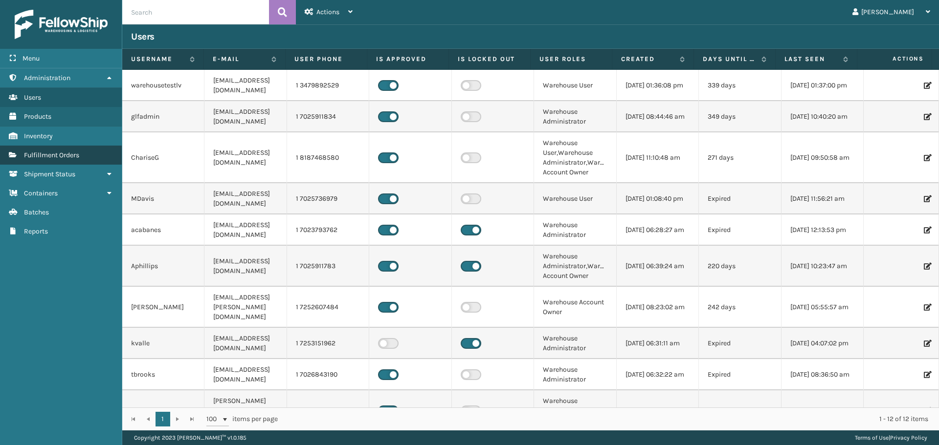
click at [61, 159] on span "Fulfillment Orders" at bounding box center [51, 155] width 55 height 8
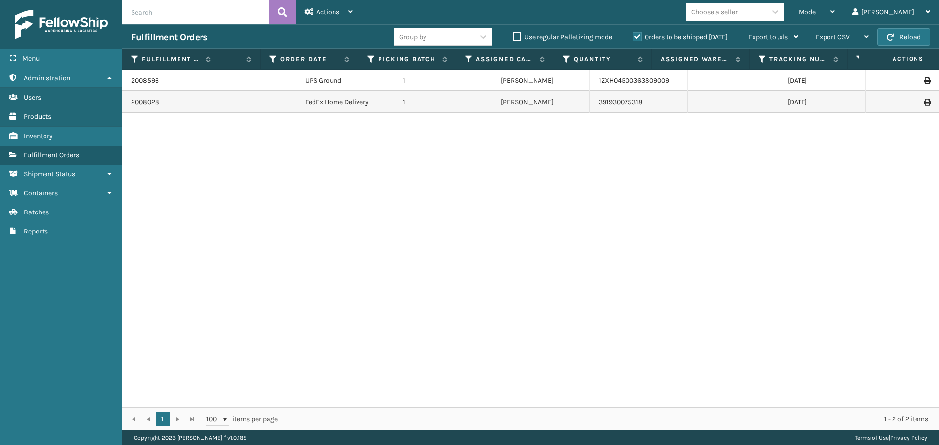
scroll to position [0, 432]
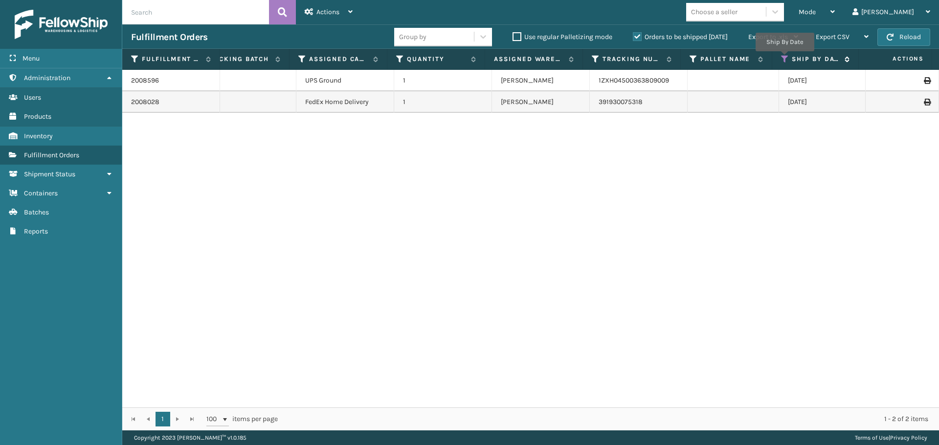
click at [784, 58] on icon at bounding box center [785, 59] width 8 height 9
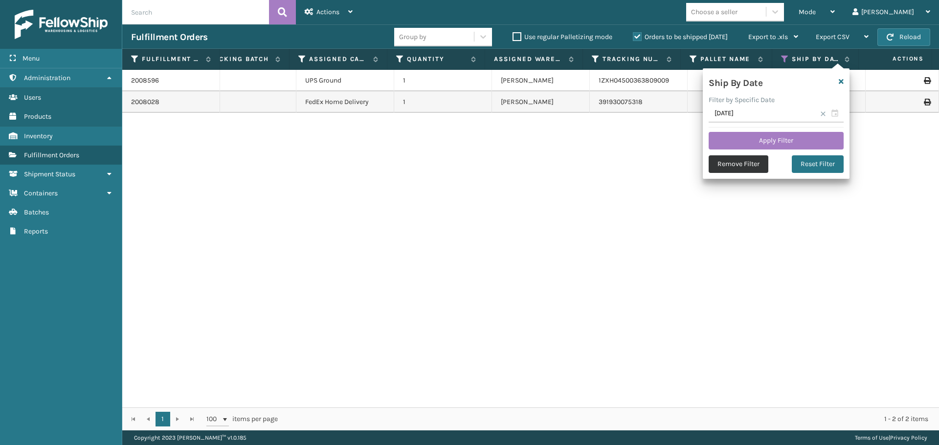
click at [757, 159] on button "Remove Filter" at bounding box center [738, 164] width 60 height 18
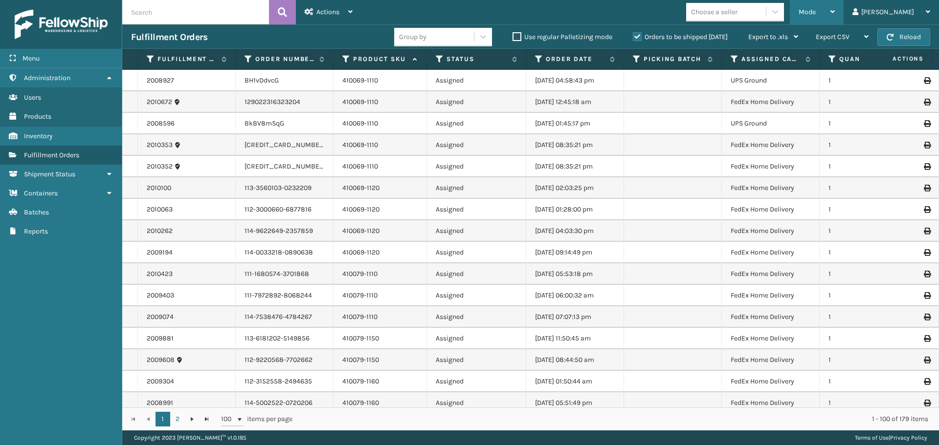
click at [835, 15] on div "Mode" at bounding box center [816, 12] width 36 height 24
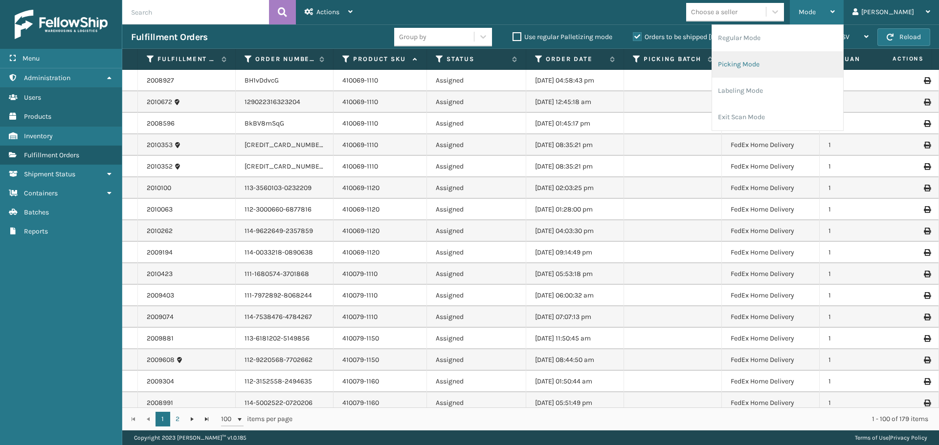
click at [791, 69] on li "Picking Mode" at bounding box center [777, 64] width 131 height 26
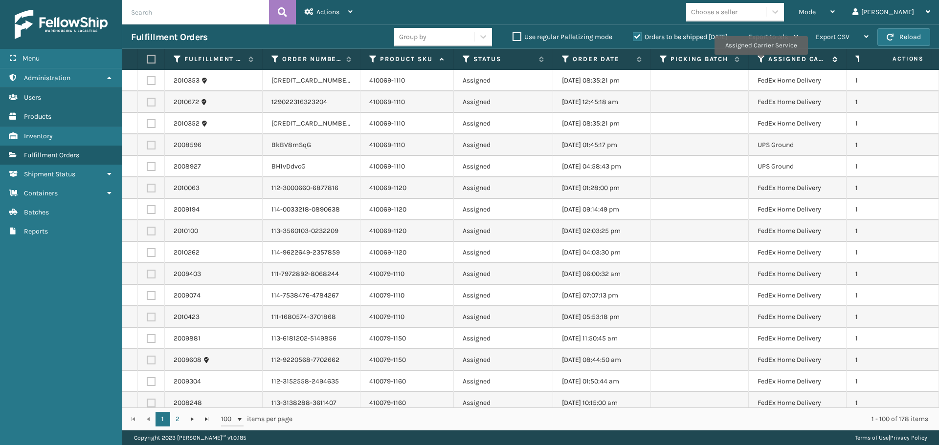
click at [760, 62] on icon at bounding box center [761, 59] width 8 height 9
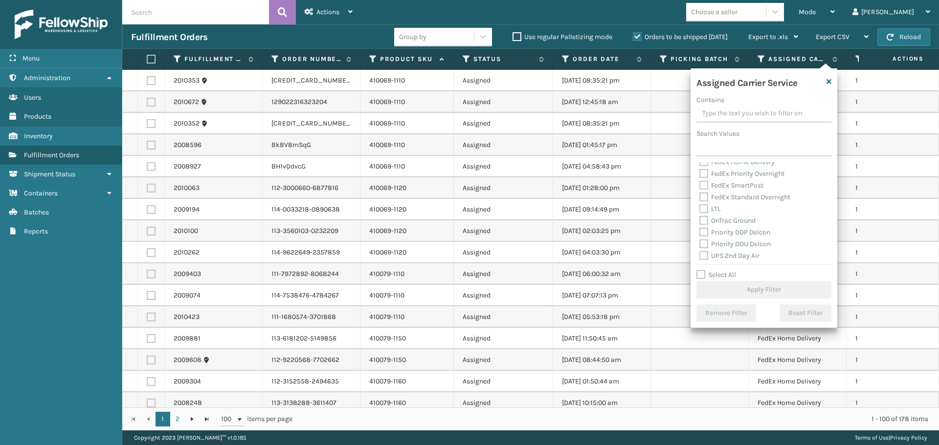
scroll to position [196, 0]
click at [704, 182] on label "UPS 3 Day Select" at bounding box center [730, 183] width 63 height 8
click at [700, 182] on input "UPS 3 Day Select" at bounding box center [699, 181] width 0 height 6
checkbox input "true"
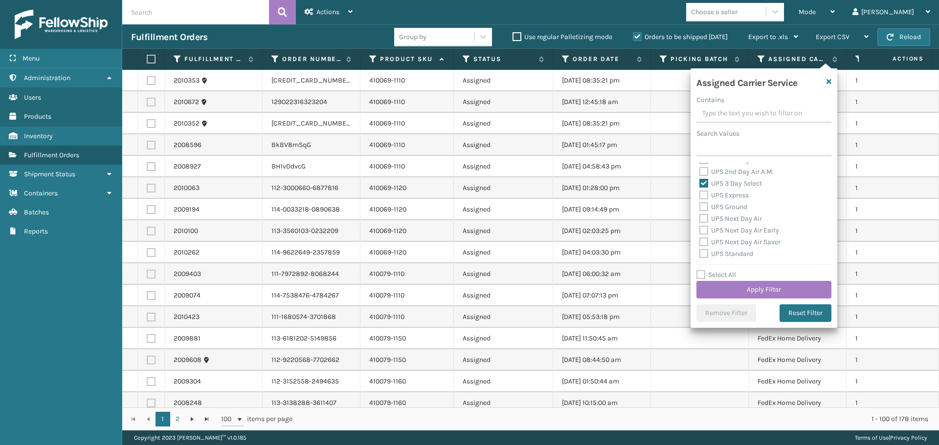
click at [705, 177] on div "UPS 2nd Day Air A.M." at bounding box center [763, 172] width 129 height 12
click at [705, 174] on label "UPS 2nd Day Air A.M." at bounding box center [736, 172] width 74 height 8
click at [700, 173] on input "UPS 2nd Day Air A.M." at bounding box center [699, 169] width 0 height 6
click at [700, 217] on label "UPS 2nd Day Air A.M." at bounding box center [736, 221] width 74 height 8
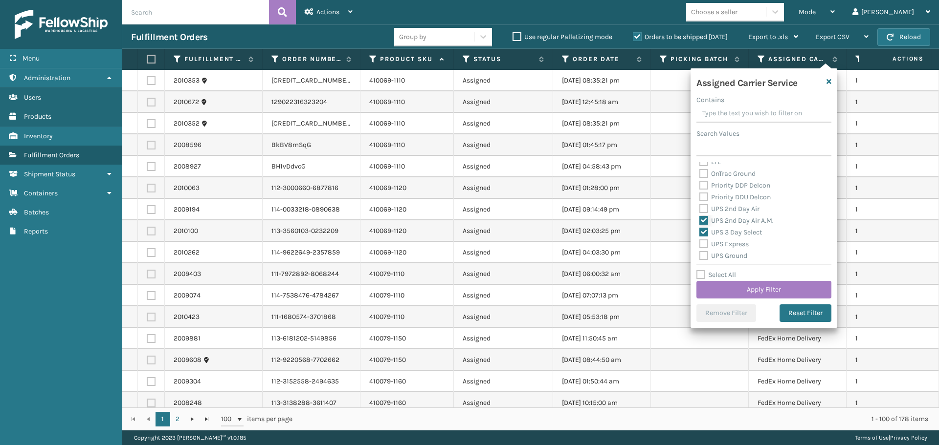
click at [700, 217] on input "UPS 2nd Day Air A.M." at bounding box center [699, 218] width 0 height 6
checkbox input "false"
click at [702, 212] on label "UPS 2nd Day Air" at bounding box center [729, 209] width 60 height 8
click at [700, 210] on input "UPS 2nd Day Air" at bounding box center [699, 206] width 0 height 6
checkbox input "true"
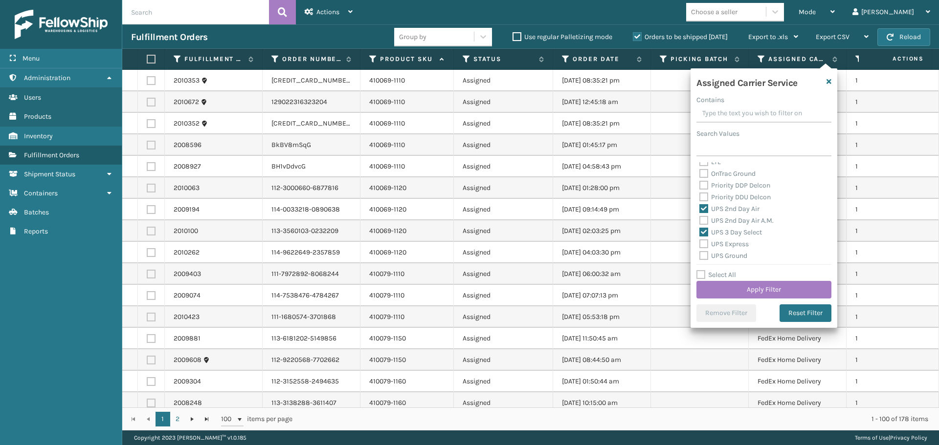
click at [705, 217] on label "UPS 2nd Day Air A.M." at bounding box center [736, 221] width 74 height 8
click at [700, 217] on input "UPS 2nd Day Air A.M." at bounding box center [699, 218] width 0 height 6
checkbox input "true"
click at [705, 197] on label "UPS Express" at bounding box center [723, 195] width 49 height 8
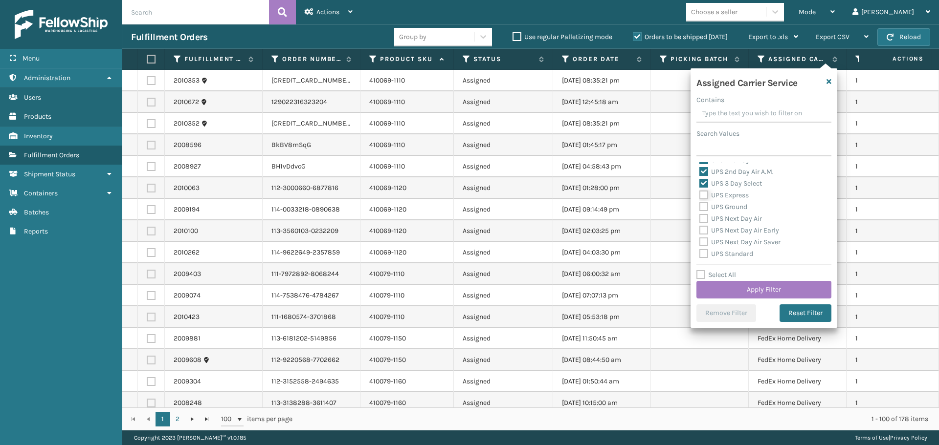
click at [700, 196] on input "UPS Express" at bounding box center [699, 193] width 0 height 6
checkbox input "true"
click at [700, 215] on label "UPS Next Day Air" at bounding box center [730, 219] width 63 height 8
click at [700, 214] on input "UPS Next Day Air" at bounding box center [699, 216] width 0 height 6
checkbox input "true"
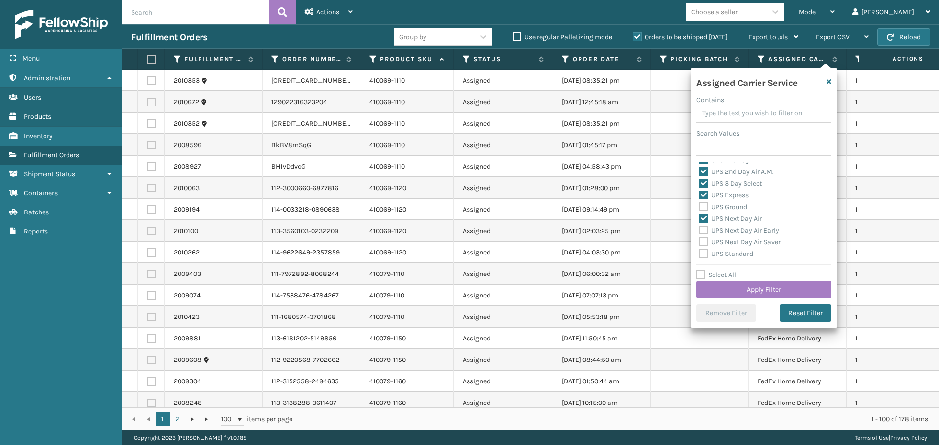
click at [703, 206] on label "UPS Ground" at bounding box center [723, 207] width 48 height 8
click at [700, 206] on input "UPS Ground" at bounding box center [699, 204] width 0 height 6
checkbox input "true"
click at [700, 230] on label "UPS Next Day Air Early" at bounding box center [739, 230] width 80 height 8
click at [700, 230] on input "UPS Next Day Air Early" at bounding box center [699, 228] width 0 height 6
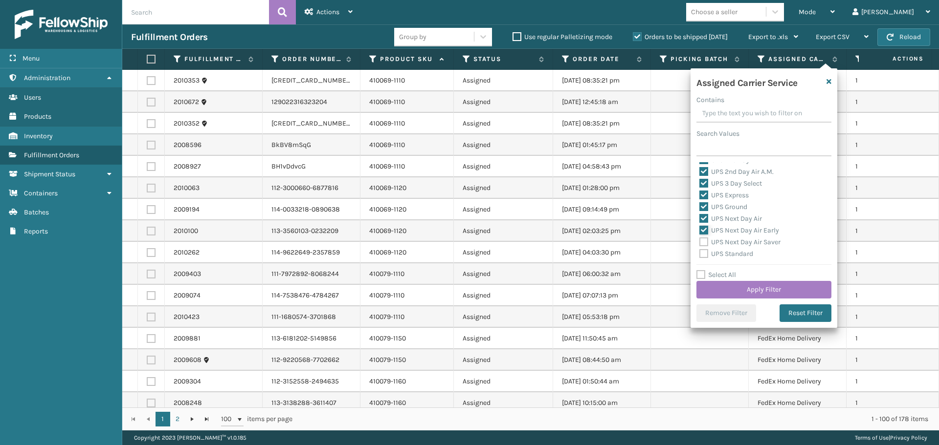
checkbox input "true"
click at [703, 245] on label "UPS Next Day Air Saver" at bounding box center [739, 242] width 81 height 8
click at [700, 243] on input "UPS Next Day Air Saver" at bounding box center [699, 240] width 0 height 6
checkbox input "true"
click at [706, 255] on label "UPS Standard" at bounding box center [726, 254] width 54 height 8
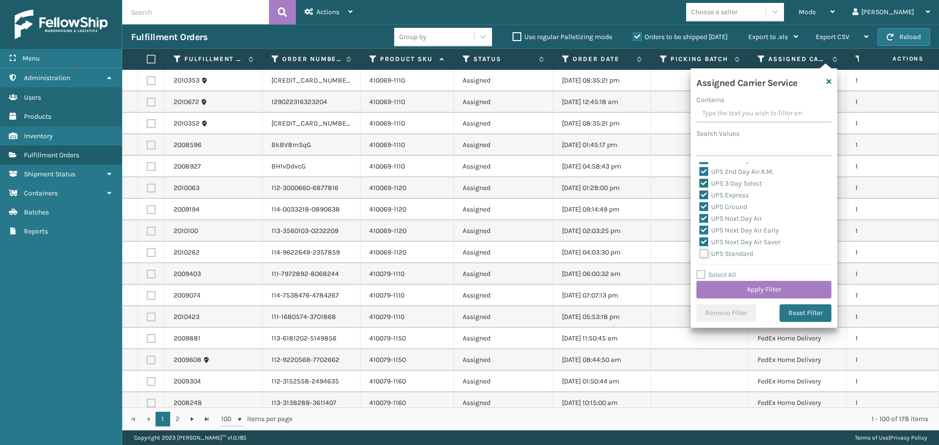
click at [700, 255] on input "UPS Standard" at bounding box center [699, 251] width 0 height 6
checkbox input "true"
click at [704, 216] on label "UPS SurePost 1LB or Greater" at bounding box center [747, 217] width 96 height 8
click at [700, 216] on input "UPS SurePost 1LB or Greater" at bounding box center [699, 214] width 0 height 6
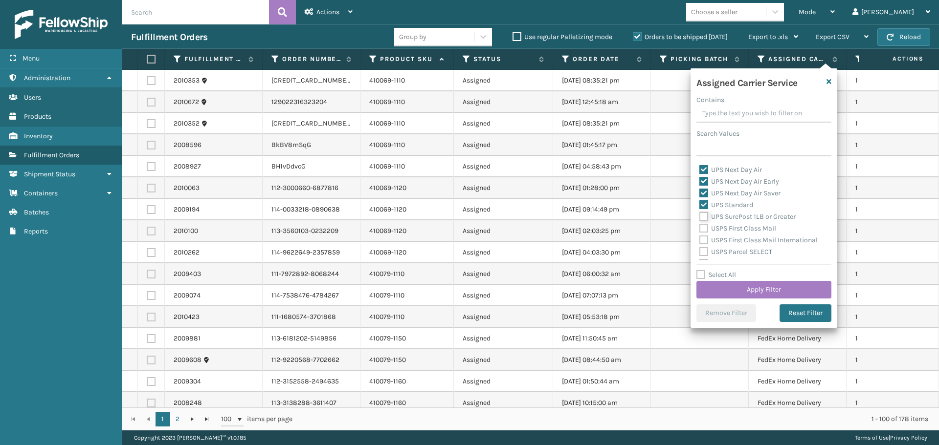
checkbox input "true"
click at [742, 287] on button "Apply Filter" at bounding box center [763, 290] width 135 height 18
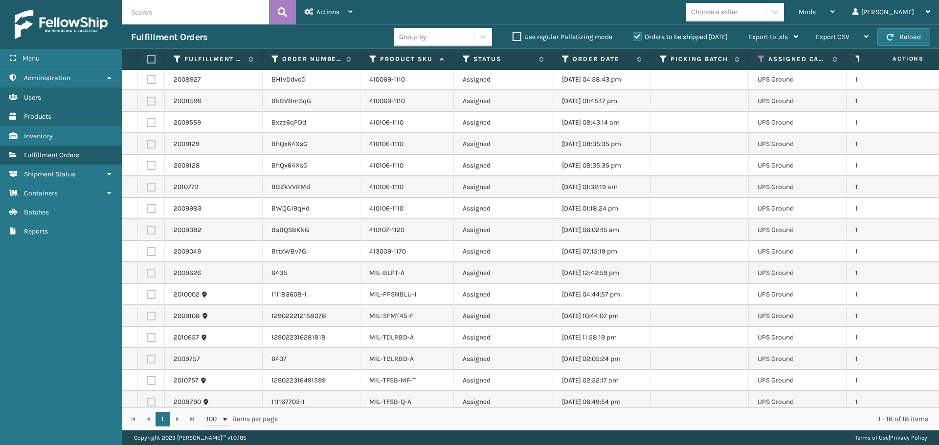
scroll to position [0, 0]
click at [149, 61] on label at bounding box center [150, 59] width 6 height 9
click at [147, 61] on input "checkbox" at bounding box center [147, 59] width 0 height 6
checkbox input "true"
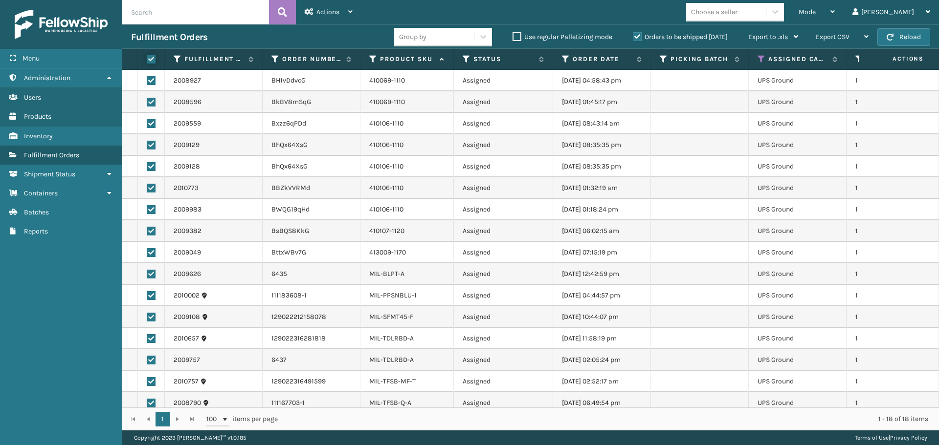
checkbox input "true"
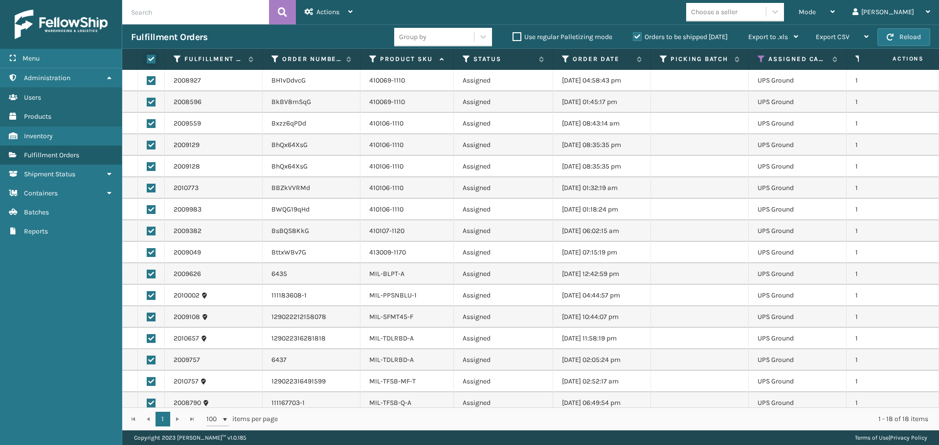
checkbox input "true"
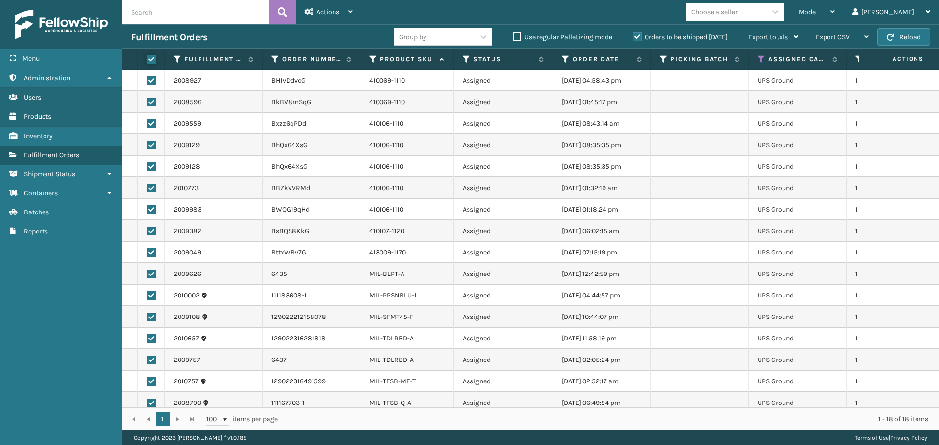
checkbox input "true"
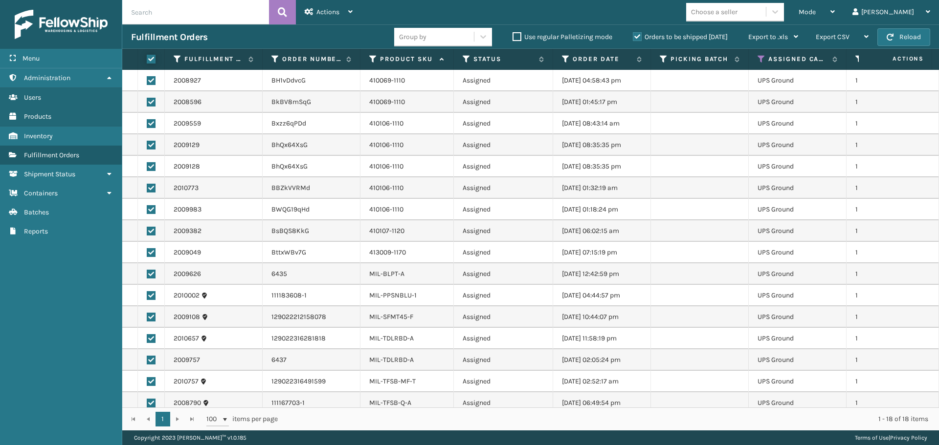
checkbox input "true"
click at [335, 15] on span "Actions" at bounding box center [327, 12] width 23 height 8
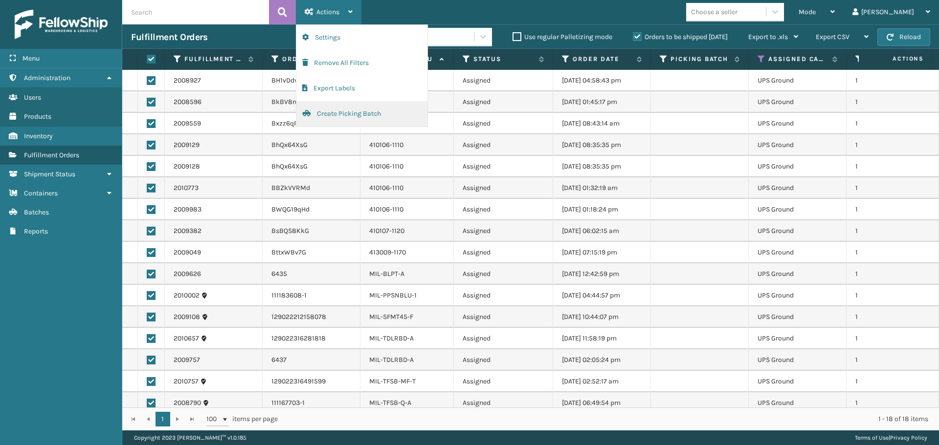
click at [372, 113] on button "Create Picking Batch" at bounding box center [361, 113] width 131 height 25
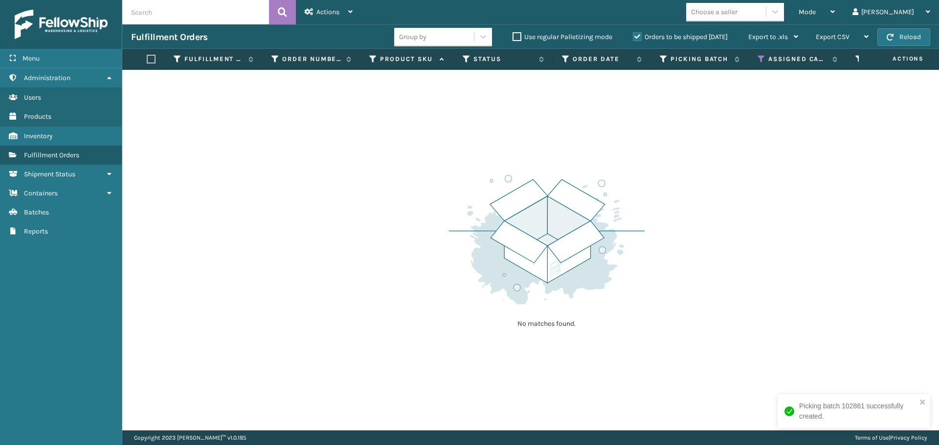
click at [761, 65] on th "Assigned Carrier Service" at bounding box center [798, 59] width 98 height 21
click at [762, 60] on icon at bounding box center [761, 59] width 8 height 9
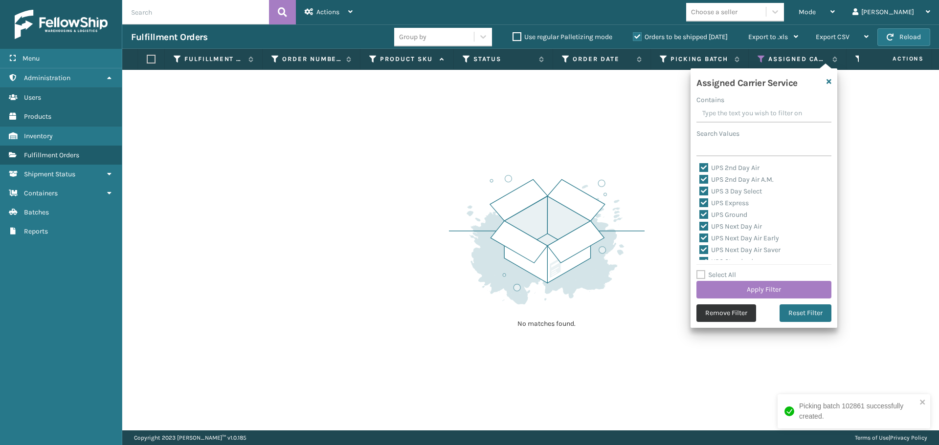
click at [734, 309] on button "Remove Filter" at bounding box center [726, 314] width 60 height 18
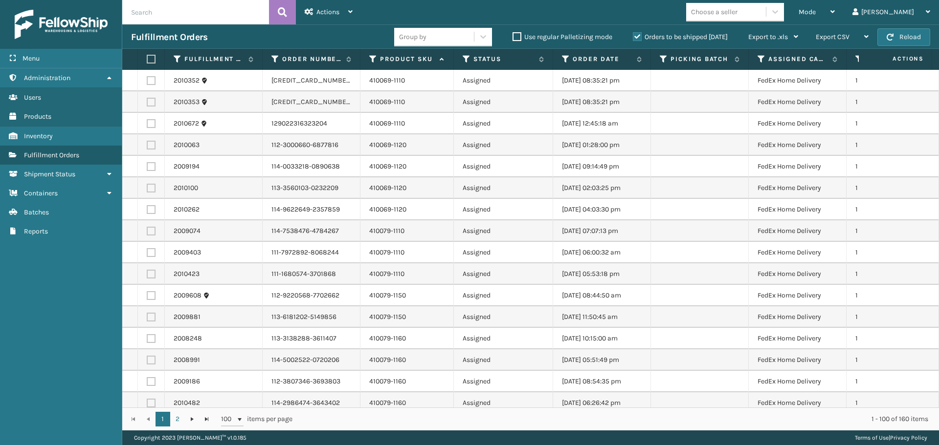
click at [153, 58] on label at bounding box center [150, 59] width 6 height 9
click at [147, 58] on input "checkbox" at bounding box center [147, 59] width 0 height 6
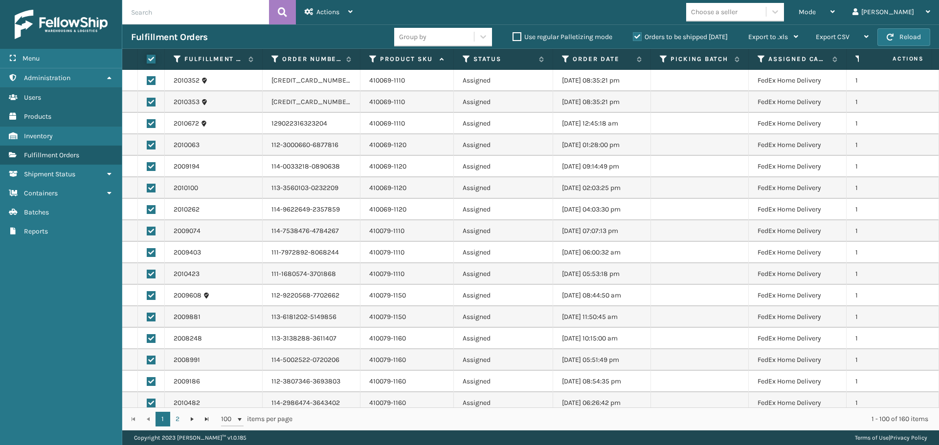
checkbox input "true"
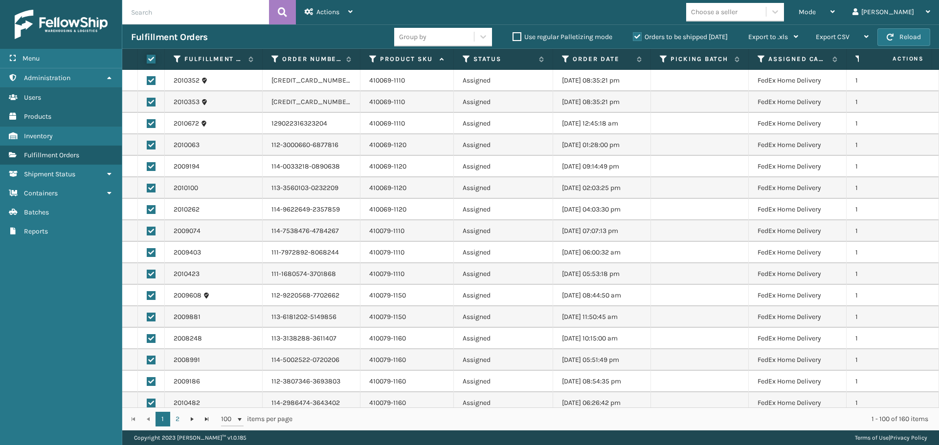
checkbox input "true"
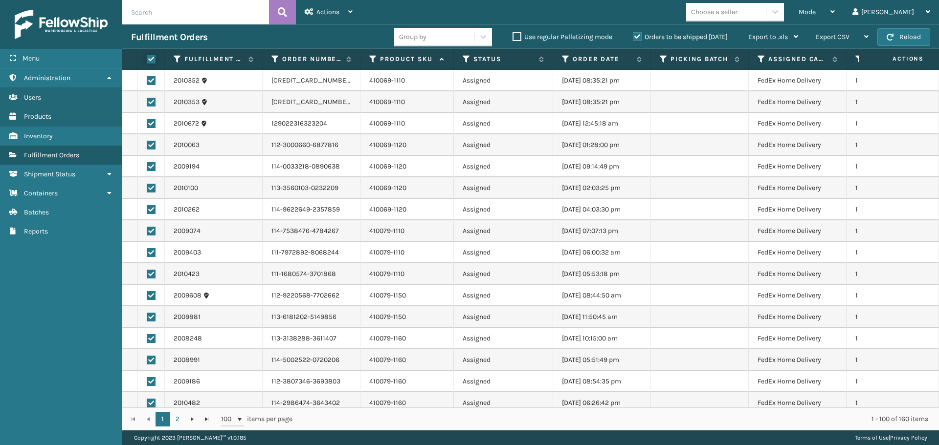
checkbox input "true"
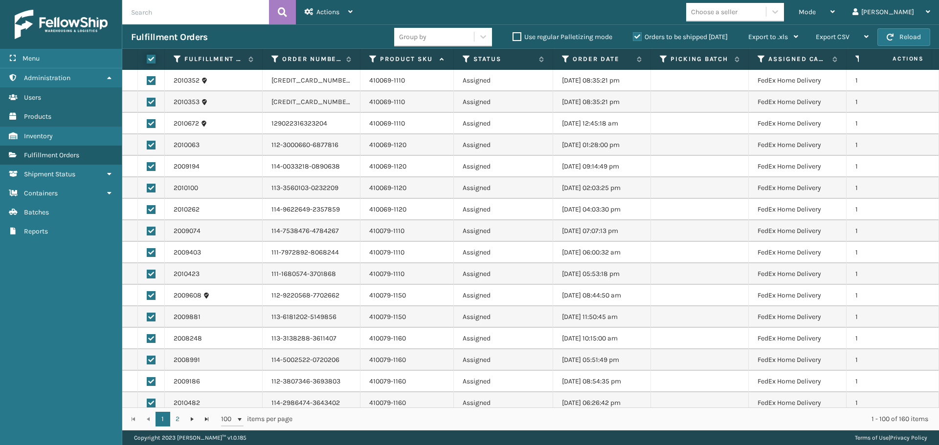
checkbox input "true"
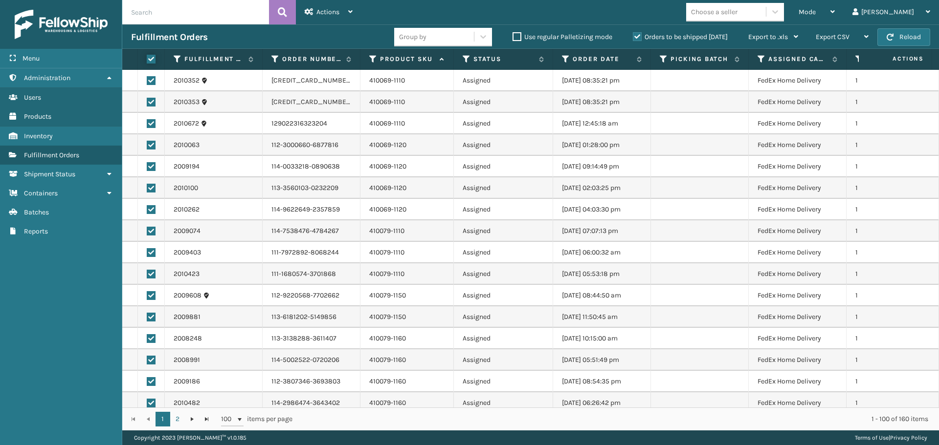
checkbox input "true"
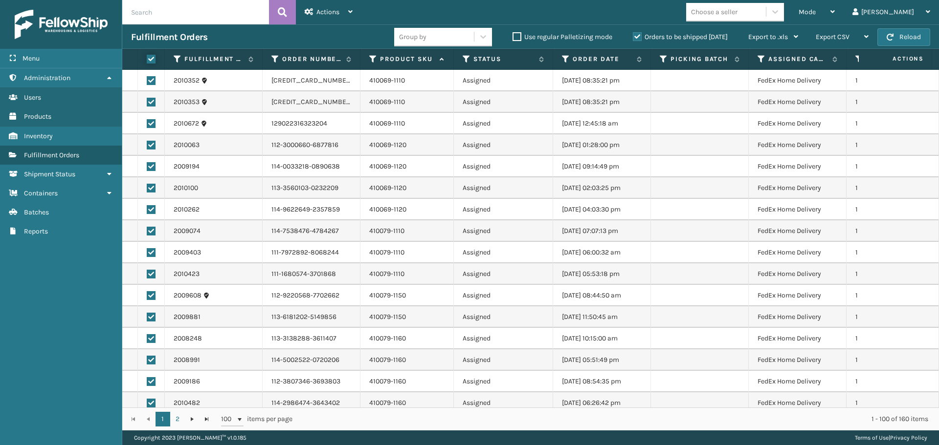
checkbox input "true"
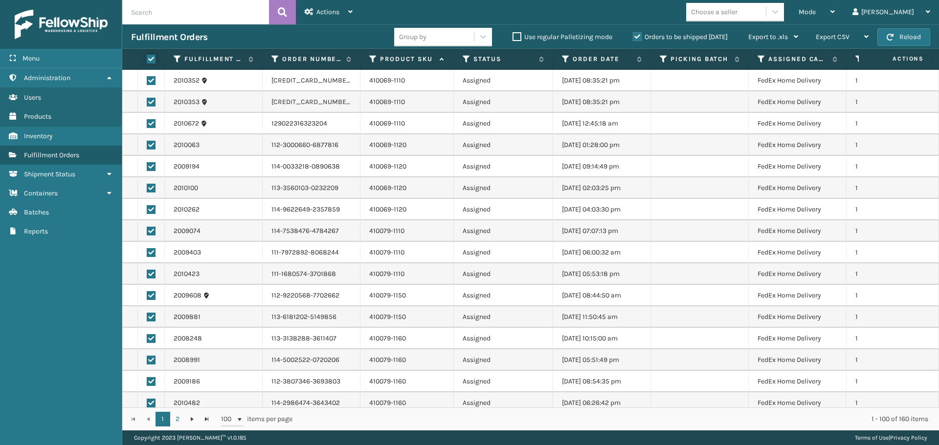
checkbox input "true"
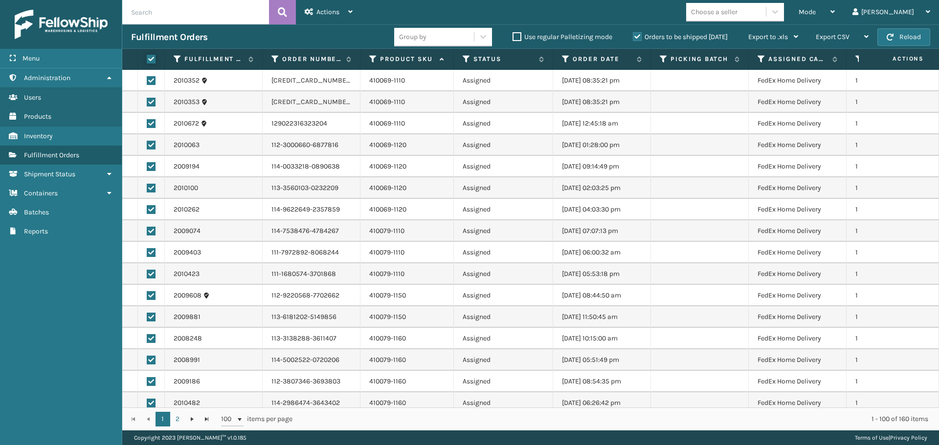
checkbox input "true"
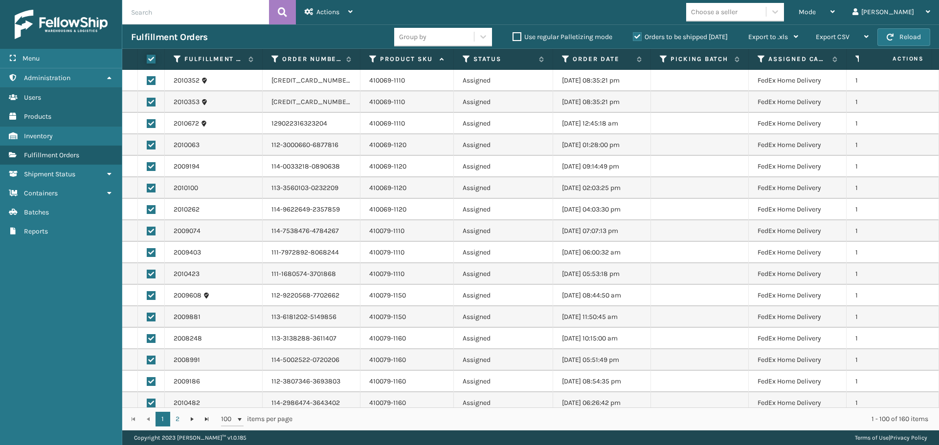
checkbox input "true"
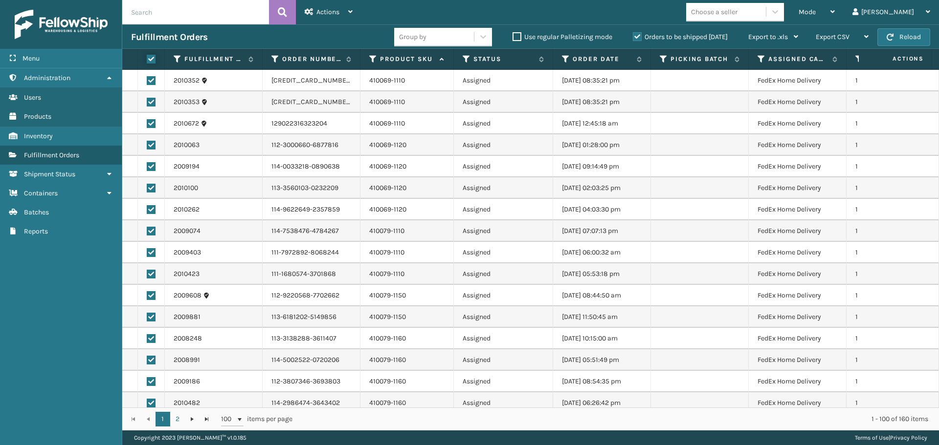
checkbox input "true"
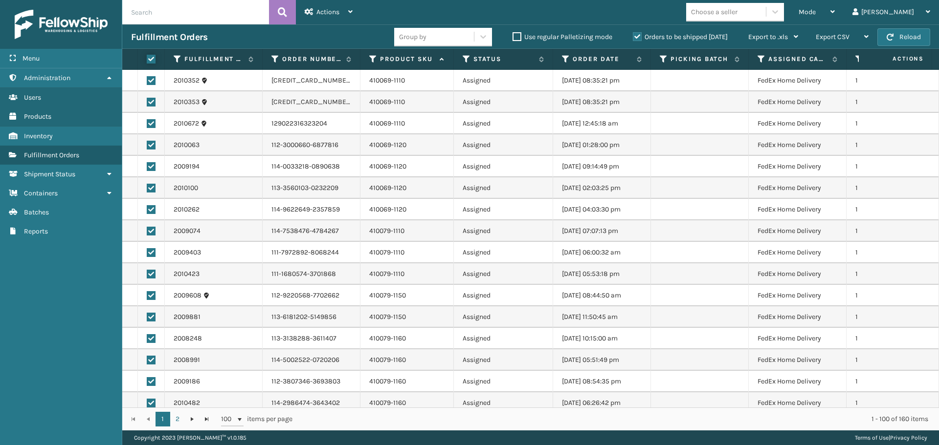
checkbox input "true"
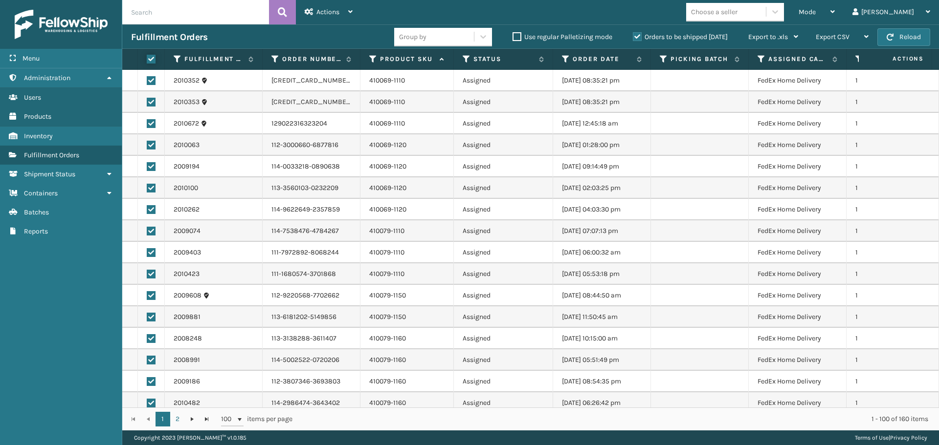
checkbox input "true"
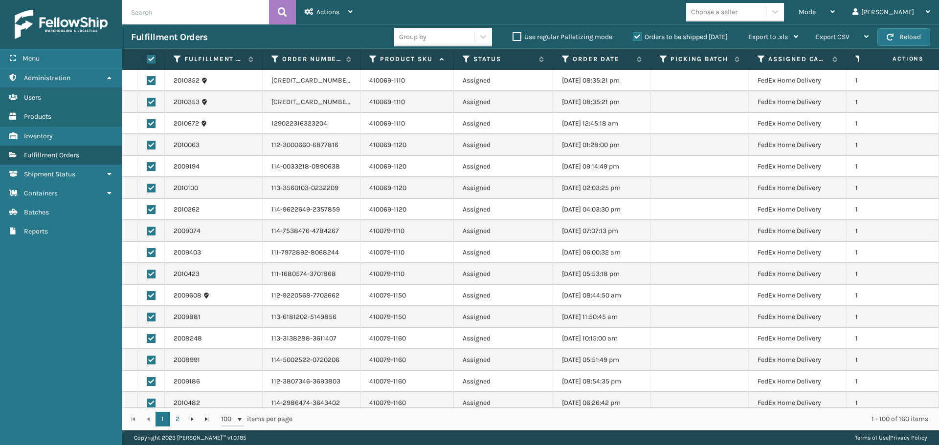
checkbox input "true"
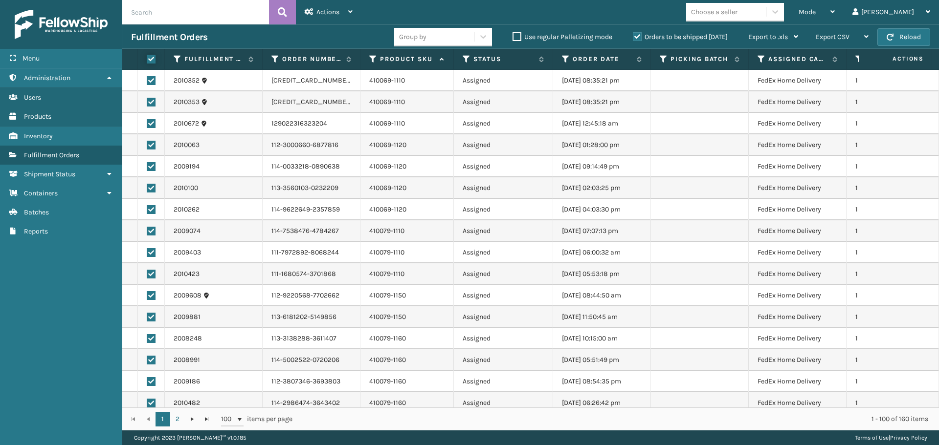
checkbox input "true"
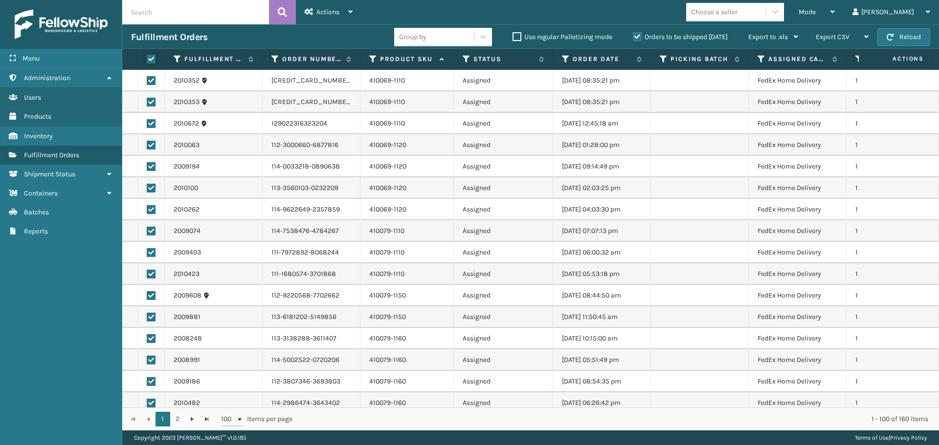
checkbox input "true"
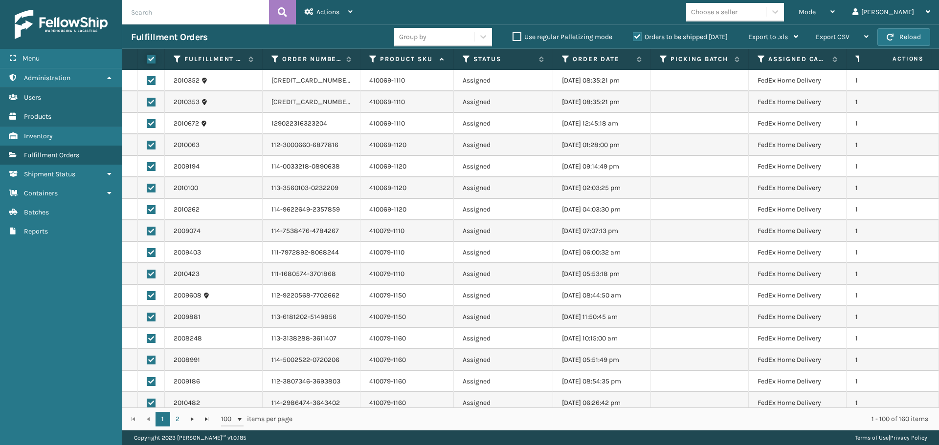
checkbox input "true"
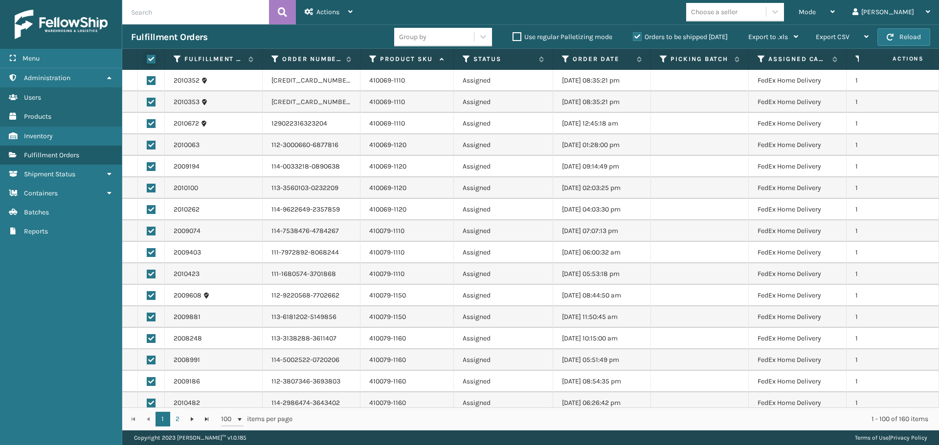
checkbox input "true"
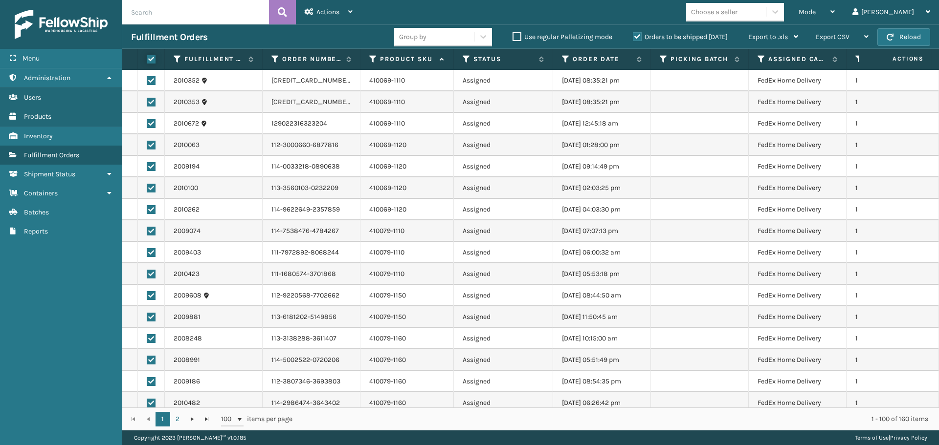
checkbox input "true"
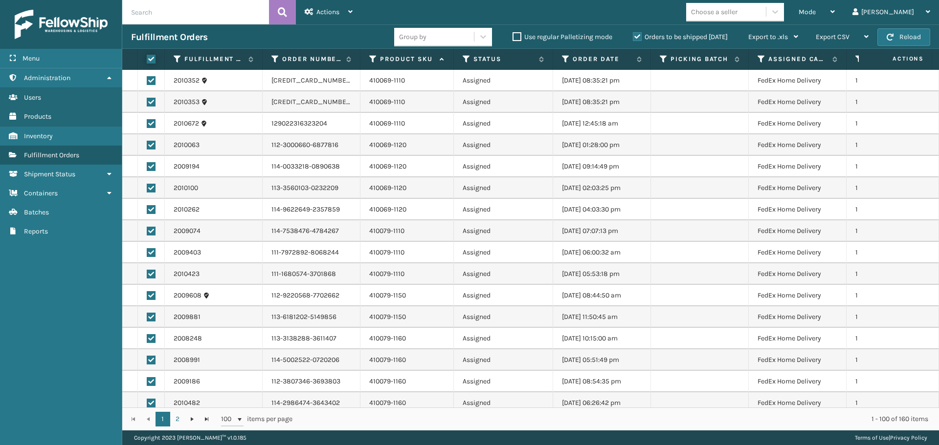
checkbox input "true"
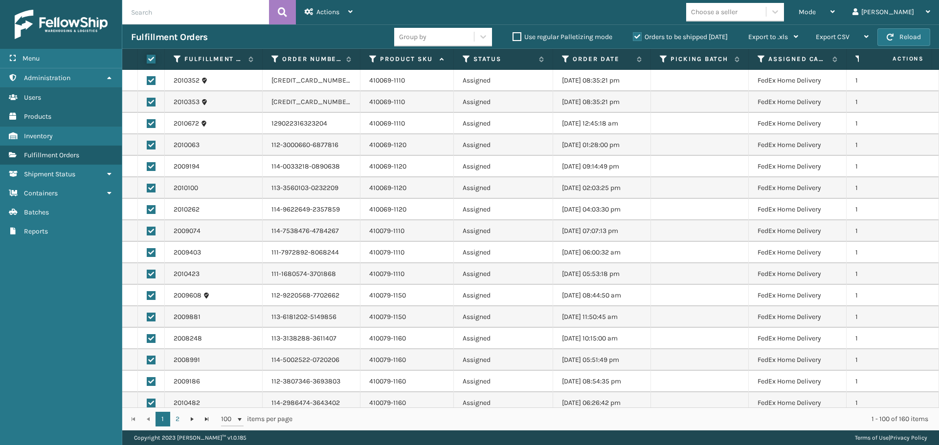
checkbox input "true"
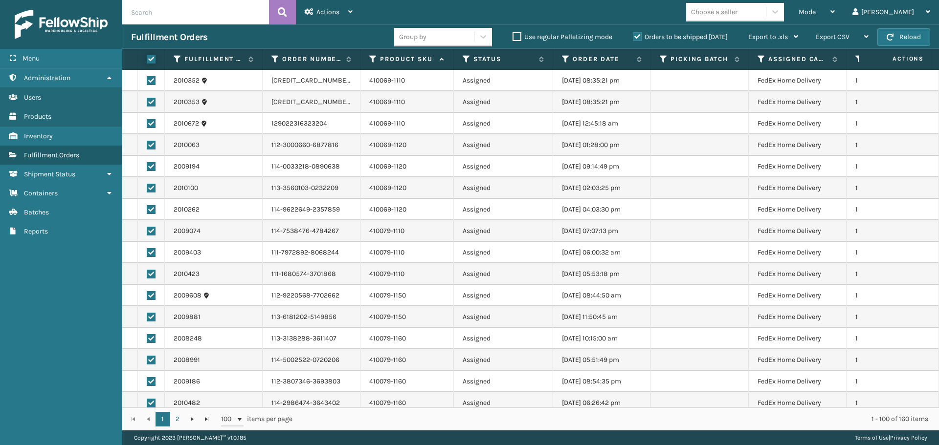
checkbox input "true"
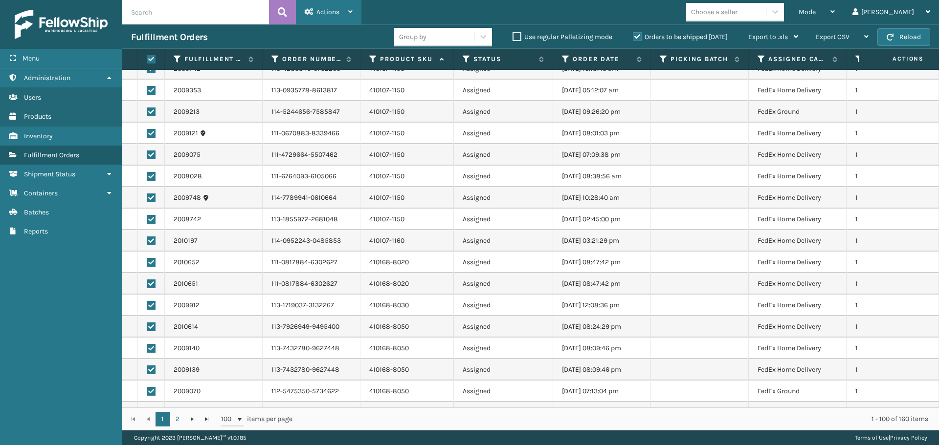
click at [336, 10] on span "Actions" at bounding box center [327, 12] width 23 height 8
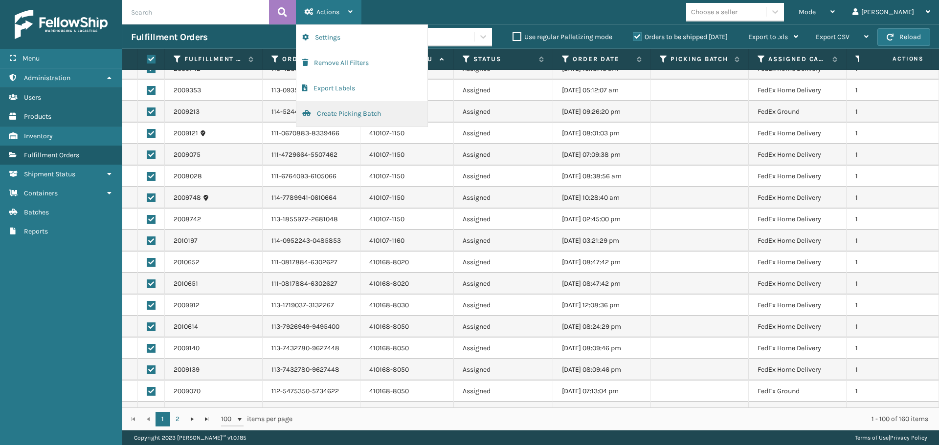
click at [345, 109] on button "Create Picking Batch" at bounding box center [361, 113] width 131 height 25
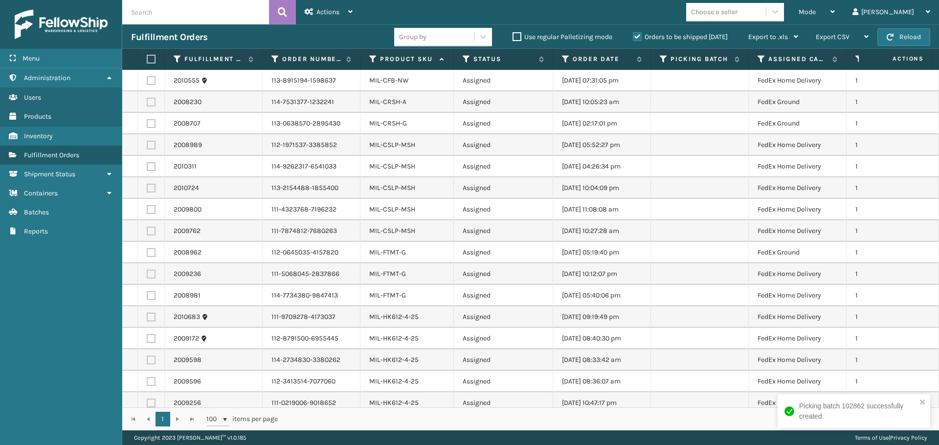
click at [153, 57] on label at bounding box center [150, 59] width 6 height 9
click at [147, 57] on input "checkbox" at bounding box center [147, 59] width 0 height 6
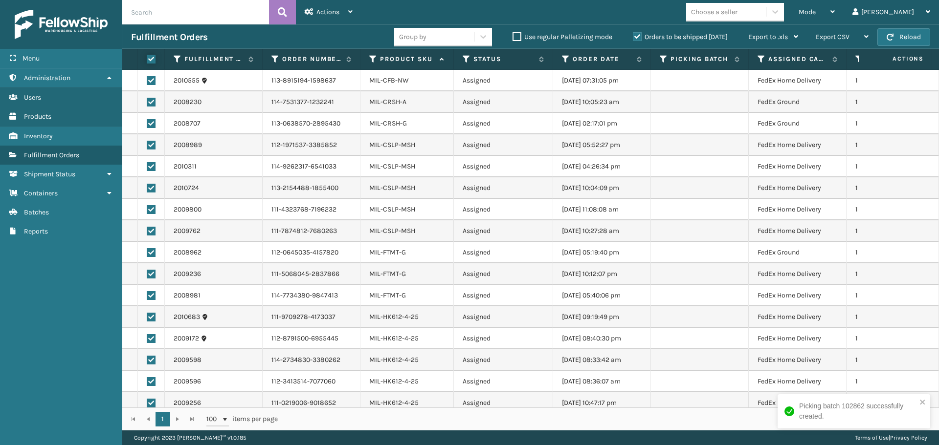
checkbox input "true"
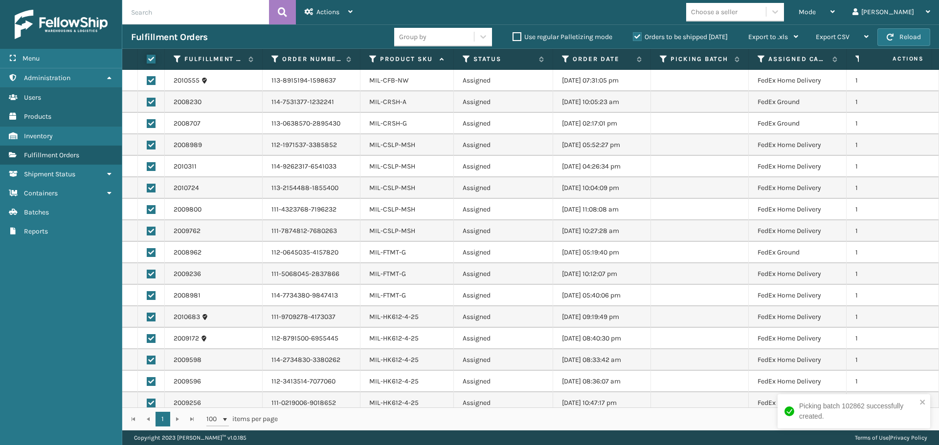
checkbox input "true"
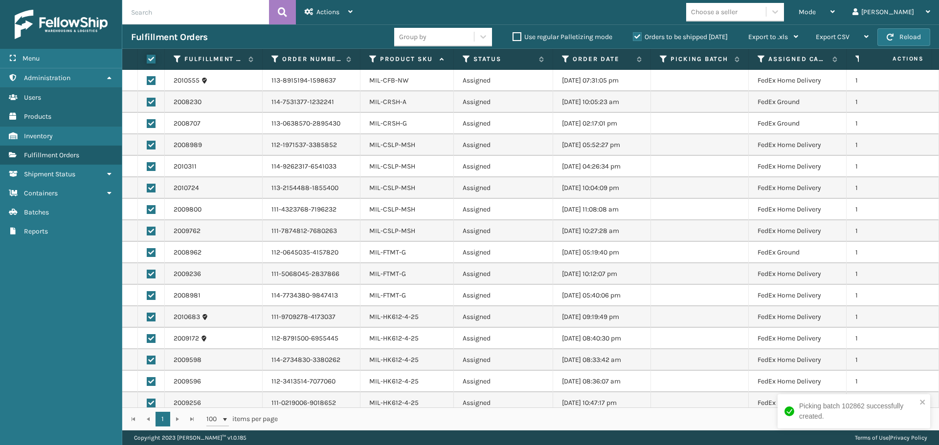
checkbox input "true"
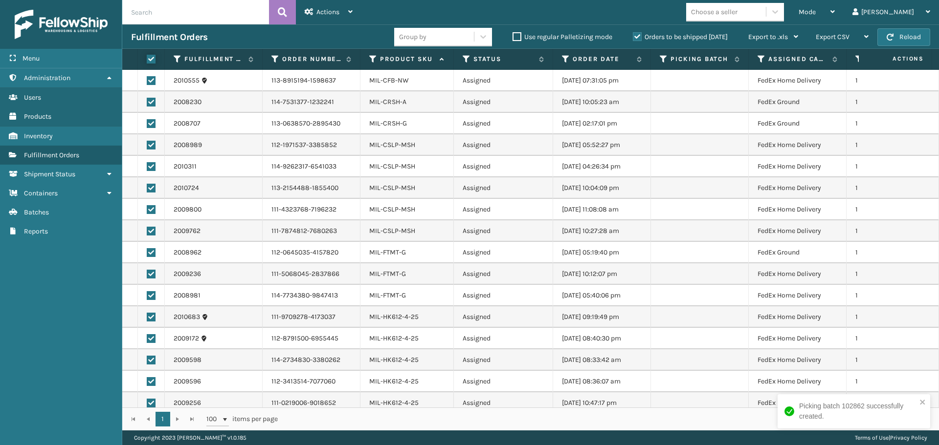
checkbox input "true"
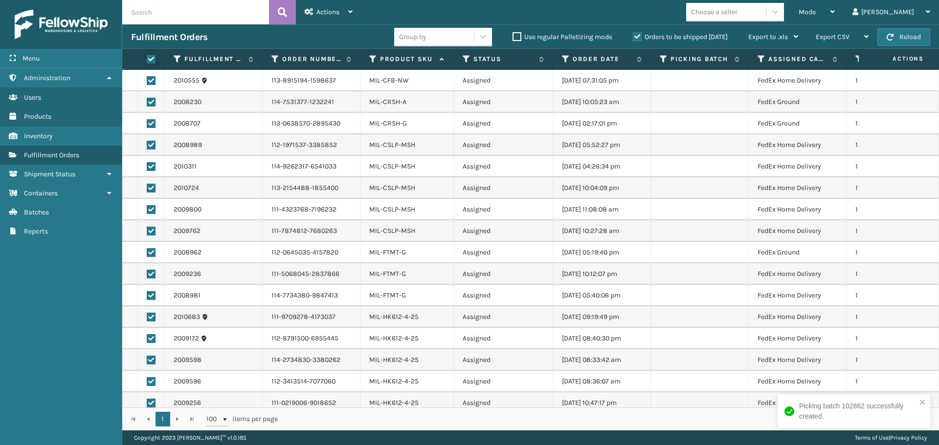
checkbox input "true"
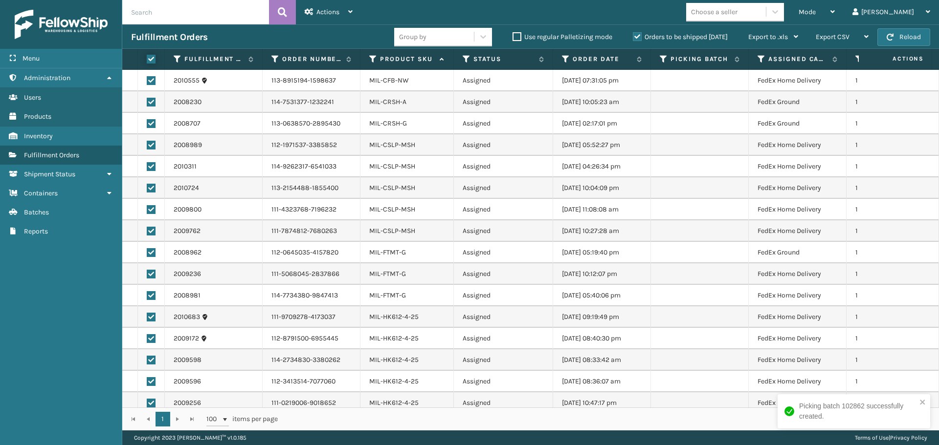
checkbox input "true"
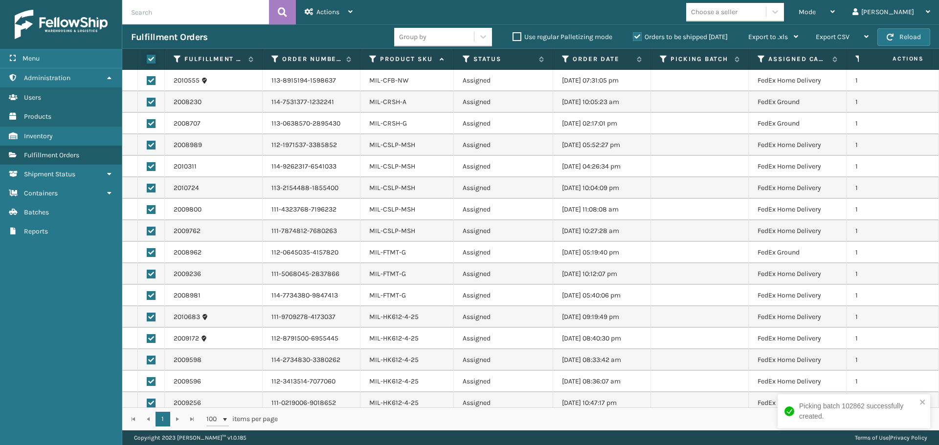
checkbox input "true"
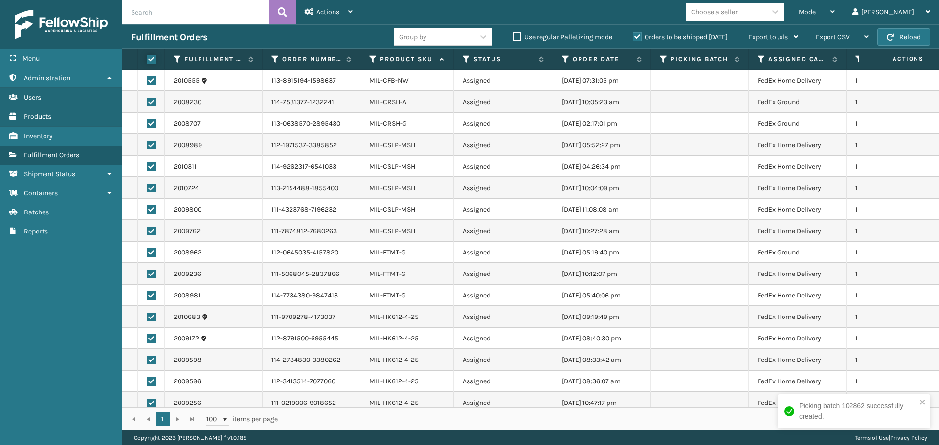
checkbox input "true"
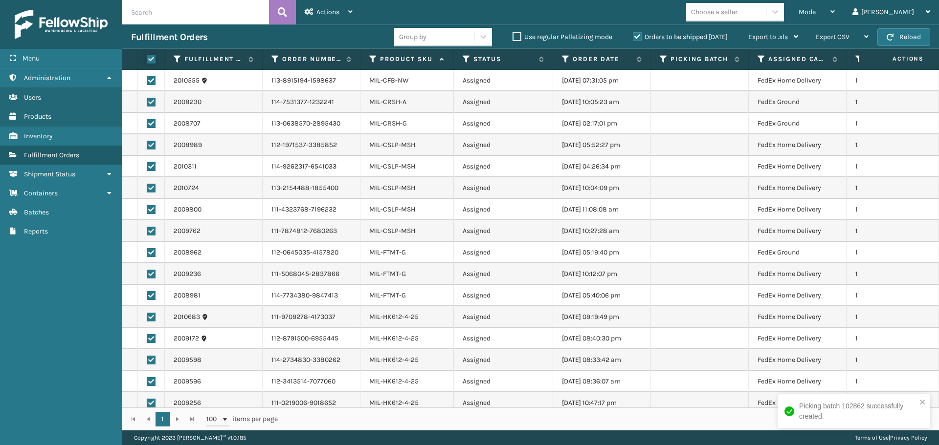
checkbox input "true"
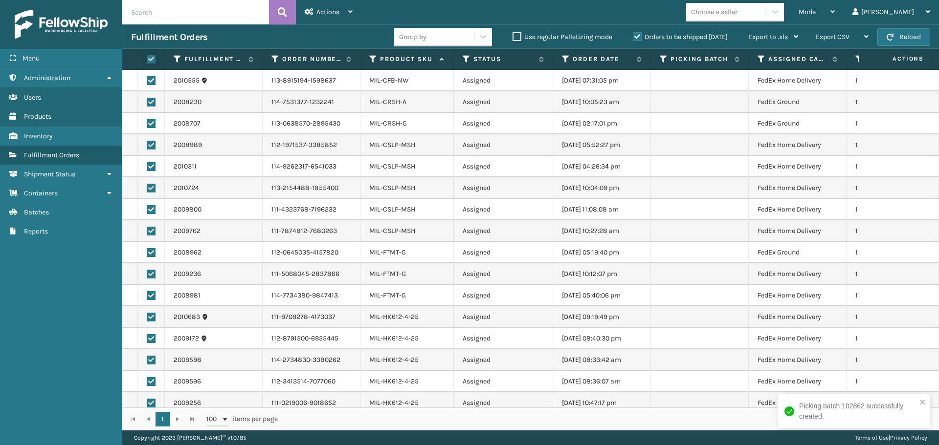
checkbox input "true"
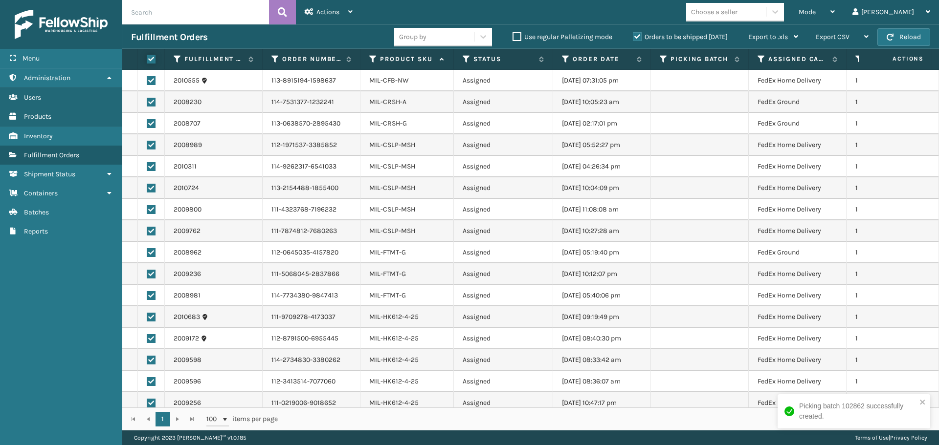
checkbox input "true"
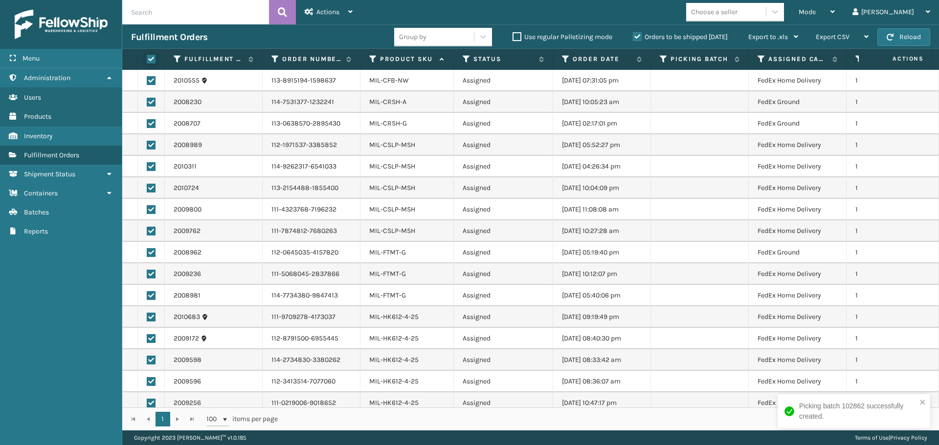
checkbox input "true"
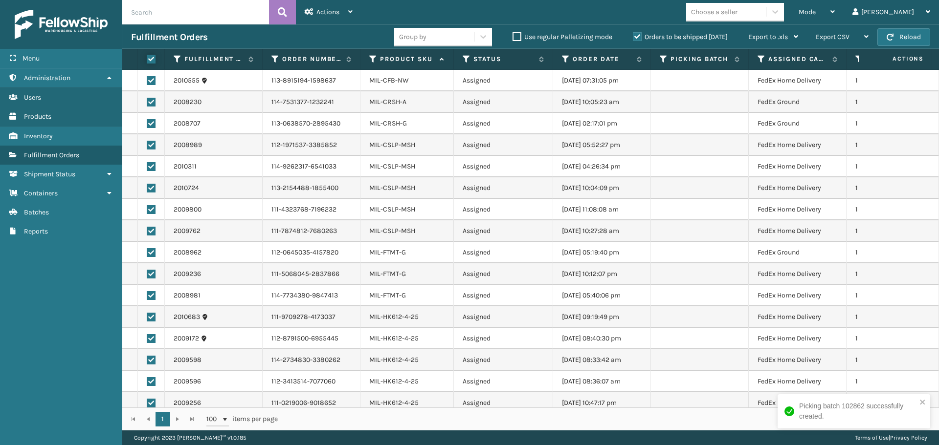
checkbox input "true"
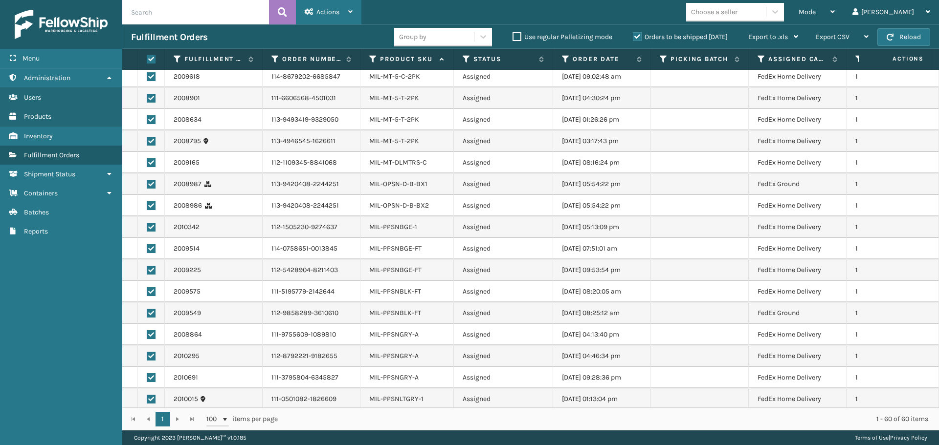
click at [357, 6] on div "Actions Settings Remove All Filters Export Labels Create Picking Batch" at bounding box center [329, 12] width 66 height 24
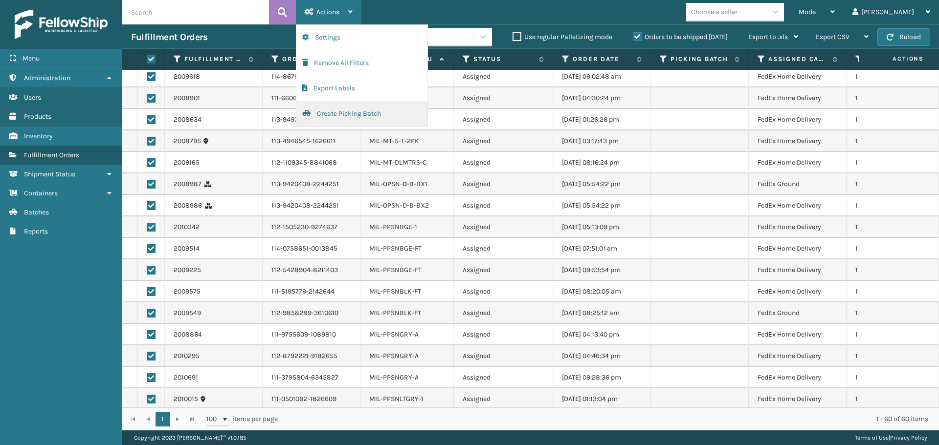
click at [362, 114] on button "Create Picking Batch" at bounding box center [361, 113] width 131 height 25
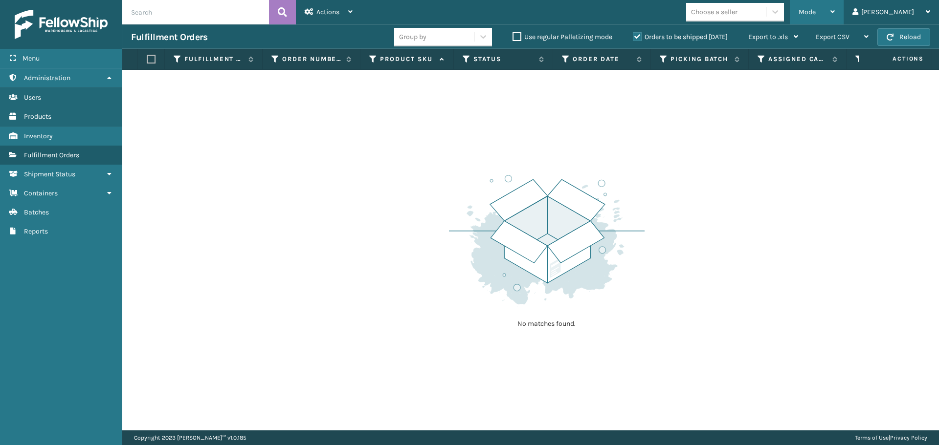
click at [835, 9] on div "Mode" at bounding box center [816, 12] width 36 height 24
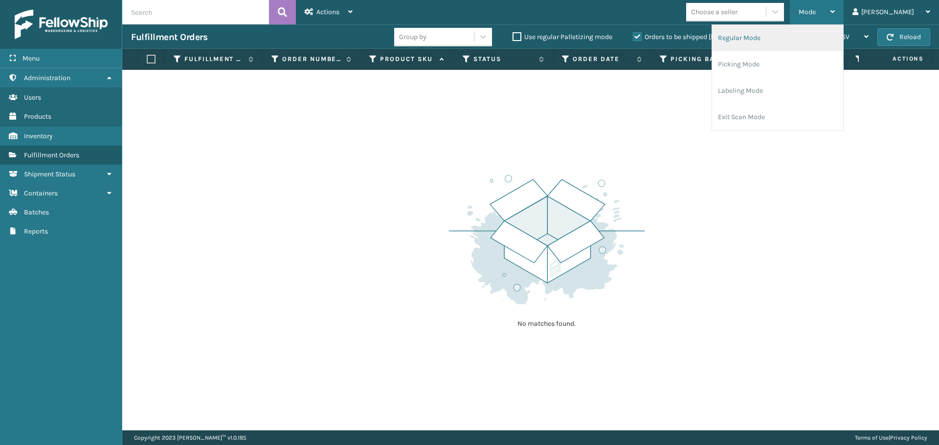
click at [807, 50] on li "Regular Mode" at bounding box center [777, 38] width 131 height 26
